Goal: Information Seeking & Learning: Learn about a topic

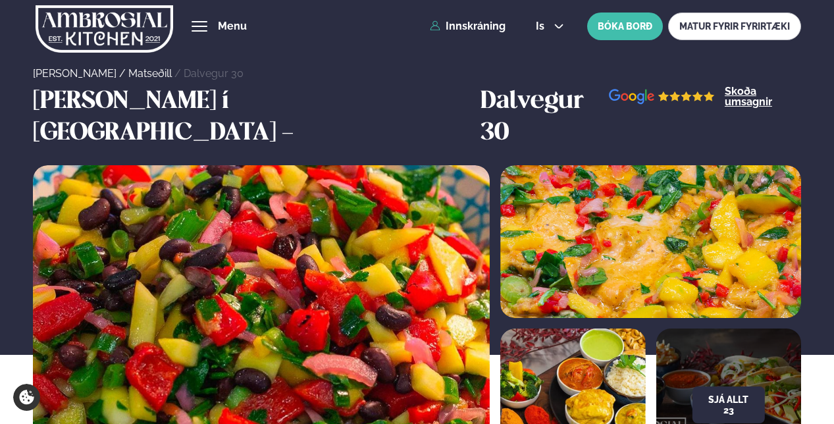
scroll to position [658, 0]
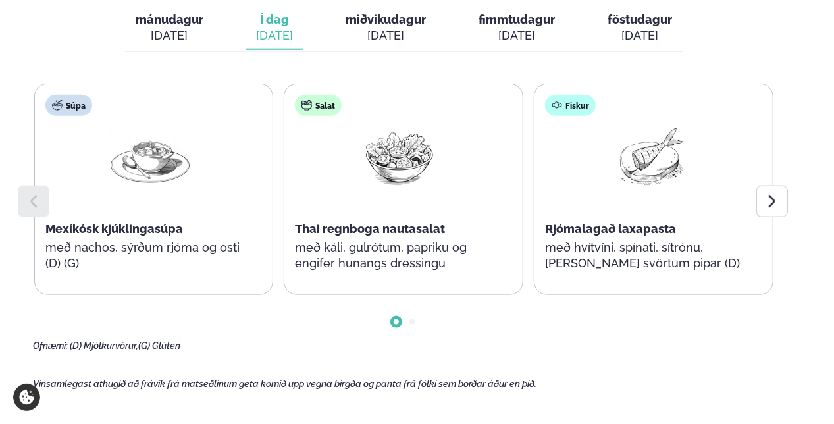
click at [765, 193] on icon at bounding box center [772, 201] width 16 height 16
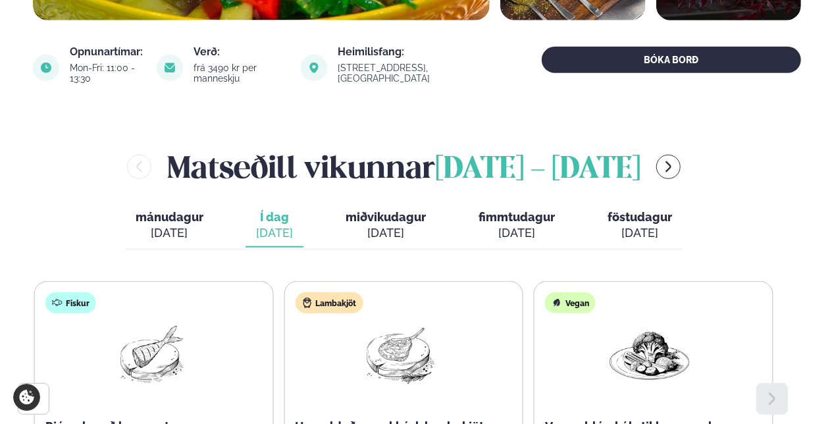
scroll to position [592, 0]
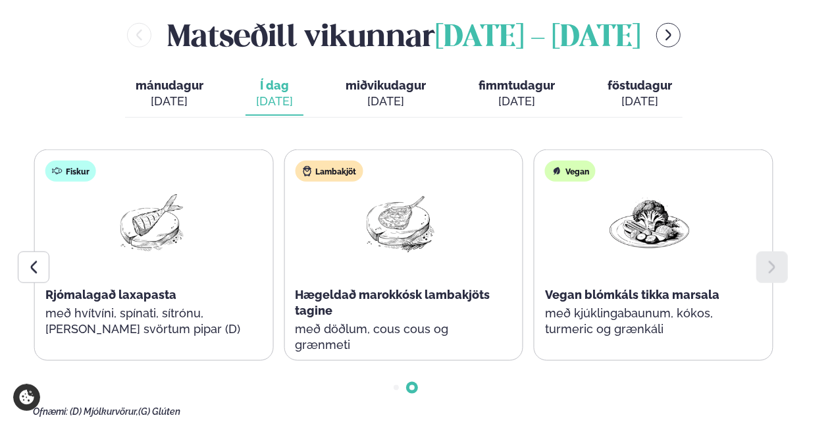
click at [399, 78] on span "miðvikudagur" at bounding box center [386, 85] width 80 height 14
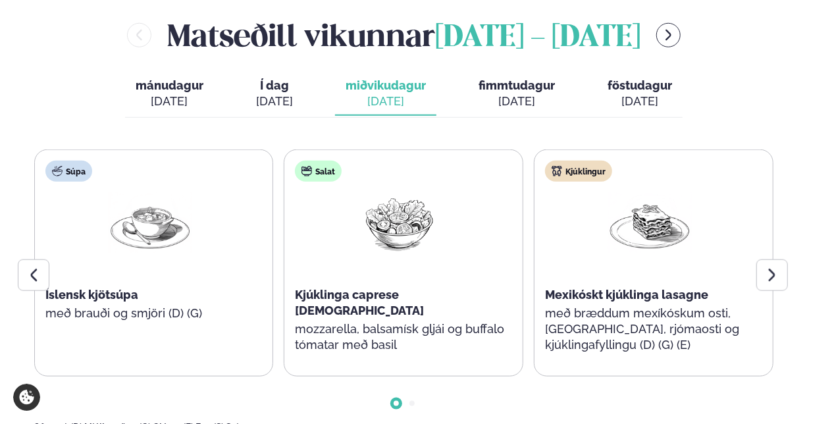
click at [762, 259] on div at bounding box center [772, 275] width 32 height 32
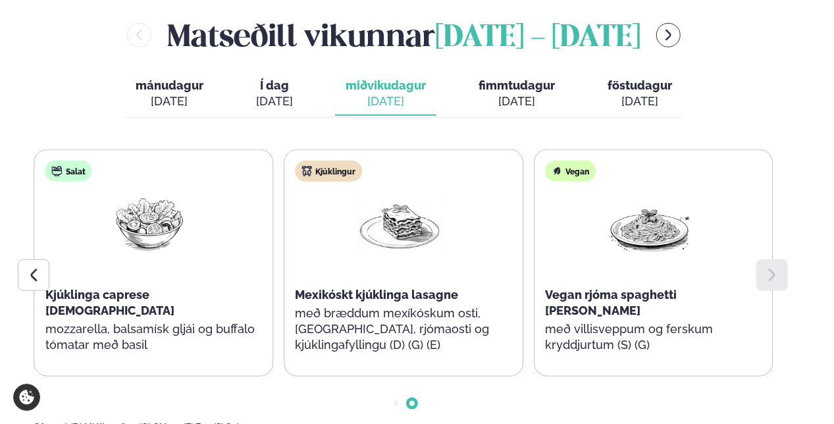
click at [508, 93] on div "[DATE]" at bounding box center [516, 101] width 76 height 16
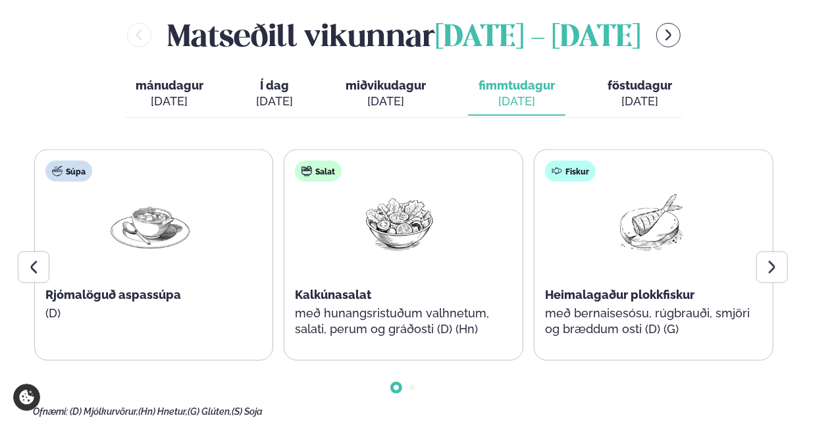
click at [659, 86] on div "[PERSON_NAME] [DATE] - [DATE] [PERSON_NAME]. [DATE] Í dag Í d. [DATE] miðvikuda…" at bounding box center [417, 215] width 769 height 403
click at [602, 72] on button "föstudagur fös. [DATE]" at bounding box center [640, 93] width 86 height 43
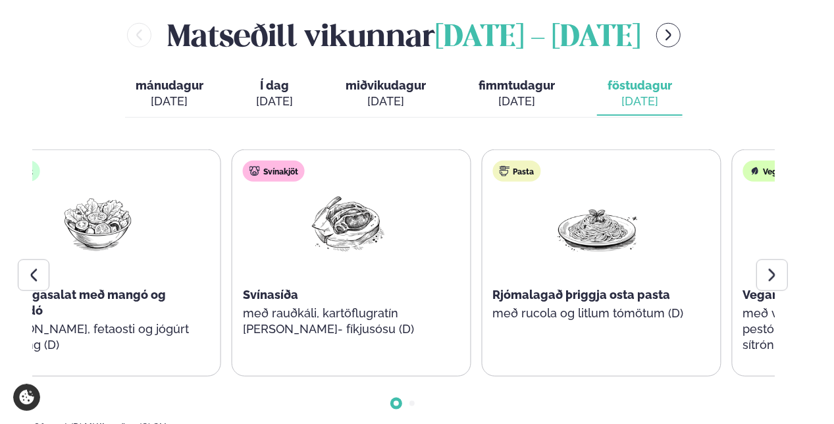
click at [309, 287] on div "Svínasíða" at bounding box center [347, 295] width 209 height 16
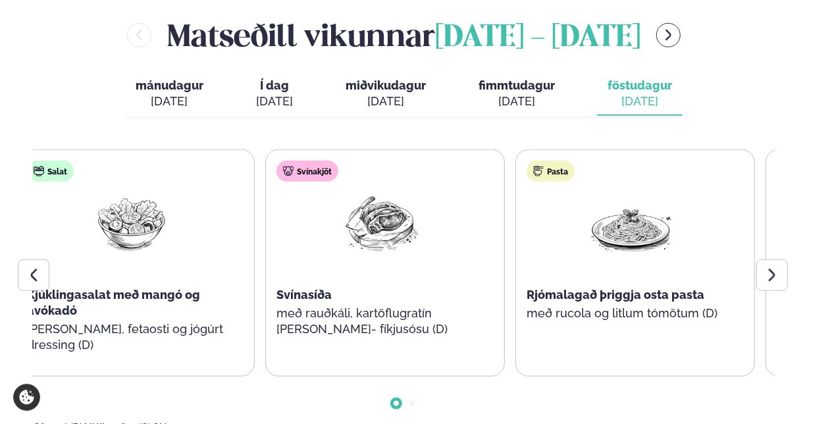
click at [157, 272] on div "Salat Kjúklingasalat með mangó og avókadó [PERSON_NAME], fetaosti og jógúrt dre…" at bounding box center [386, 262] width 740 height 227
